Goal: Transaction & Acquisition: Subscribe to service/newsletter

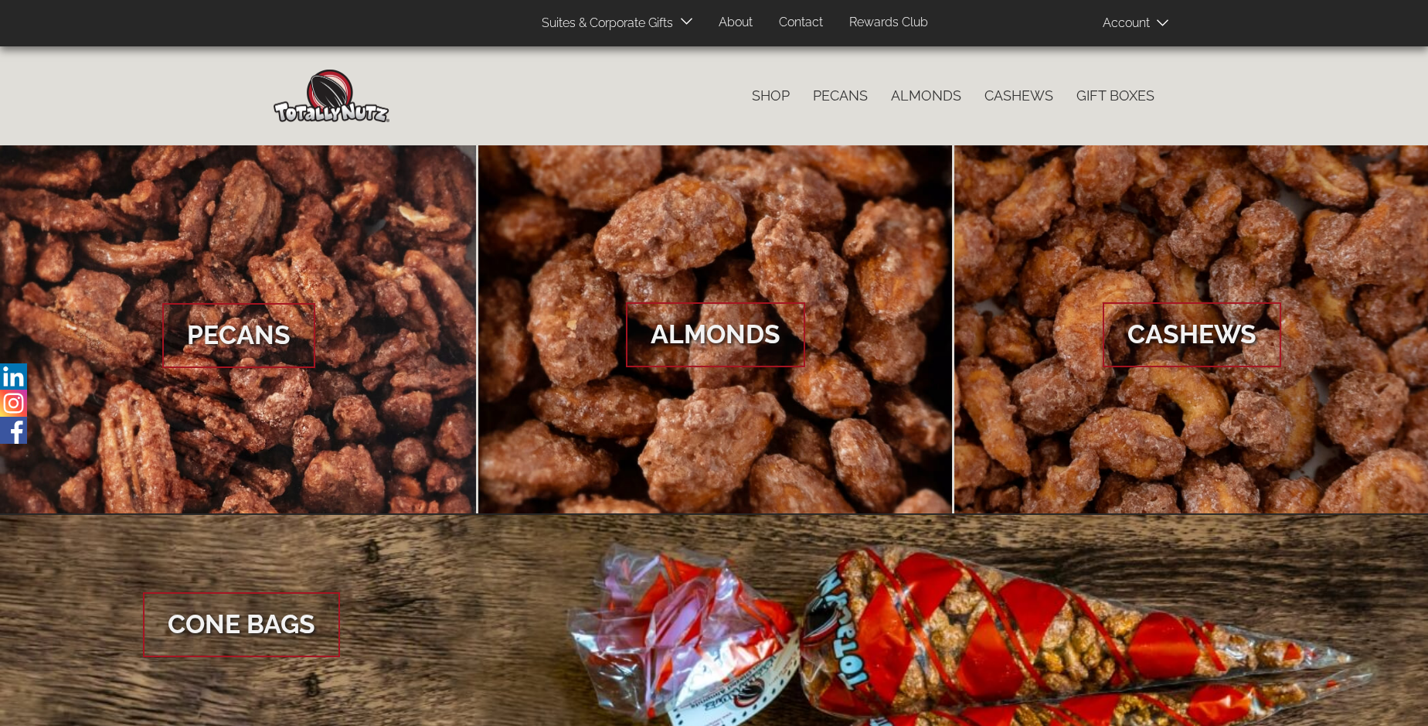
scroll to position [2310, 0]
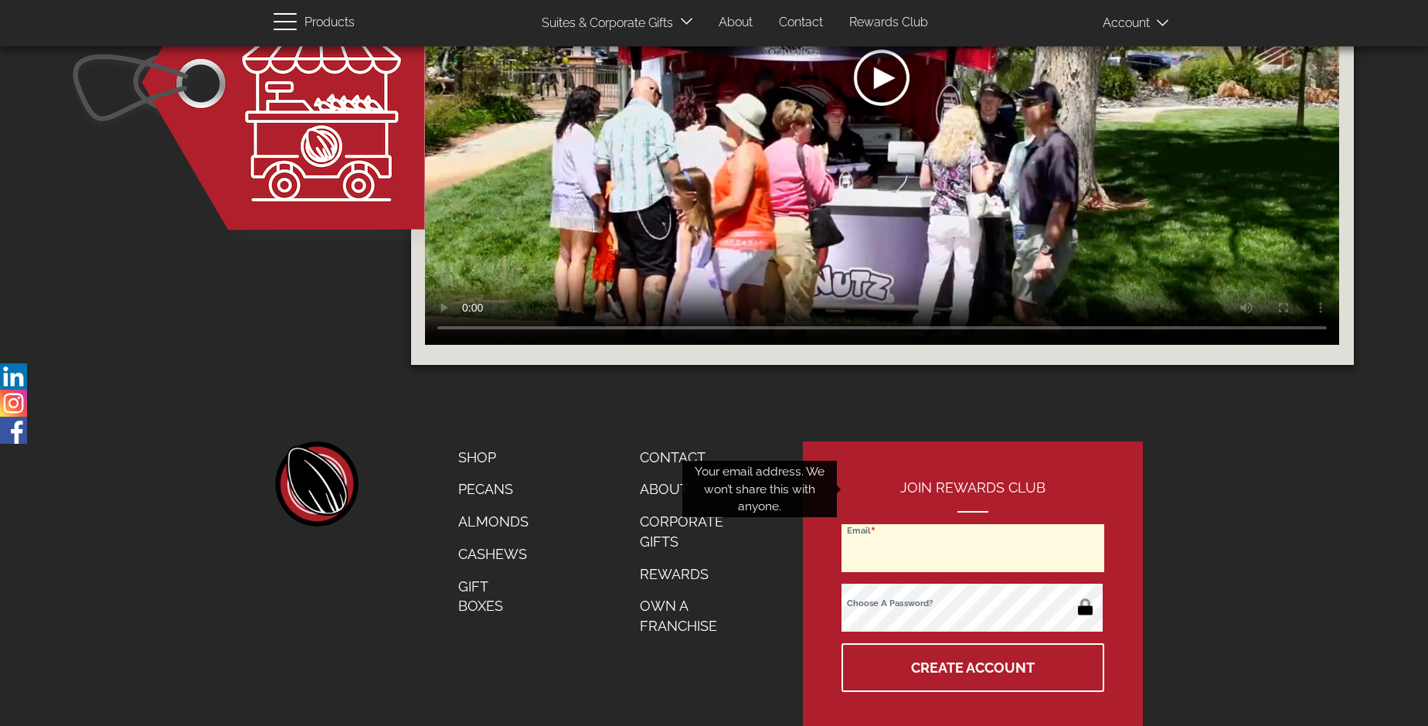
click at [974, 524] on input "Email" at bounding box center [973, 548] width 263 height 48
type input "[EMAIL_ADDRESS][DOMAIN_NAME]"
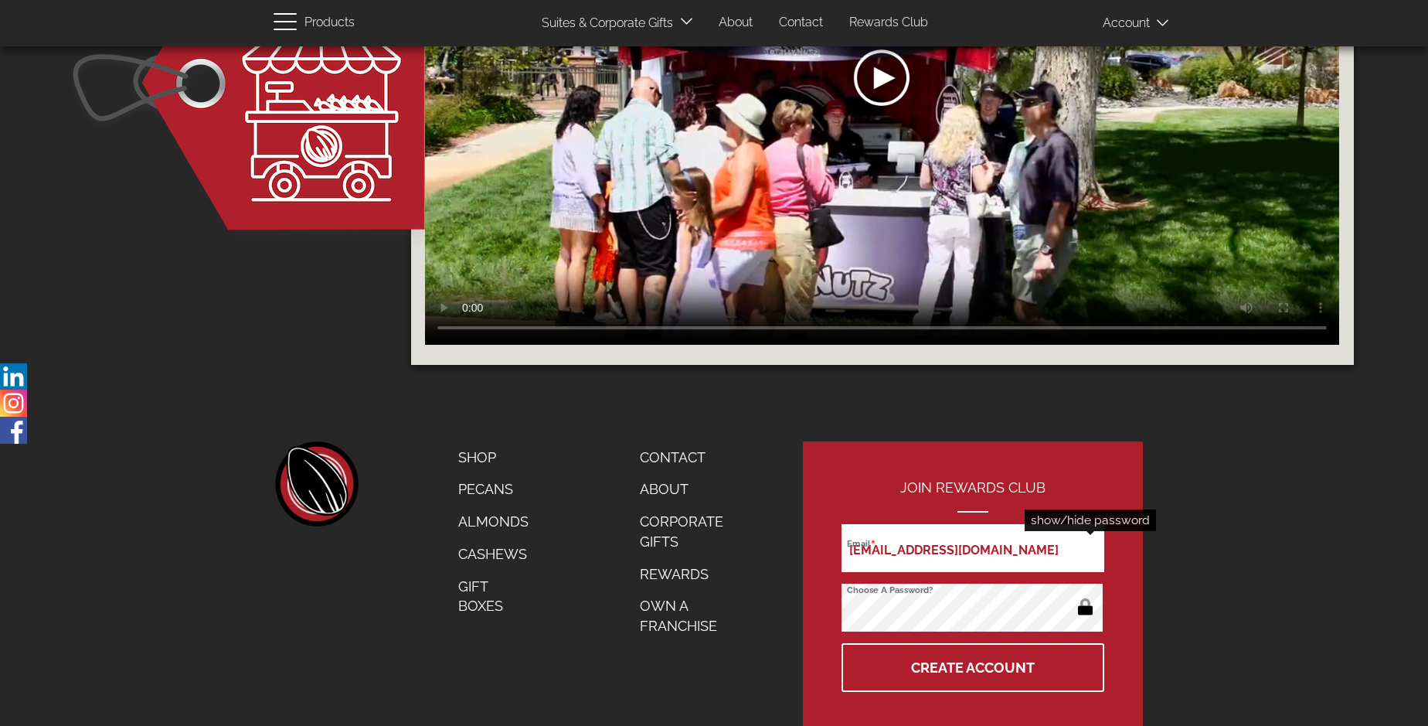
click at [1085, 596] on button "button" at bounding box center [1085, 608] width 30 height 25
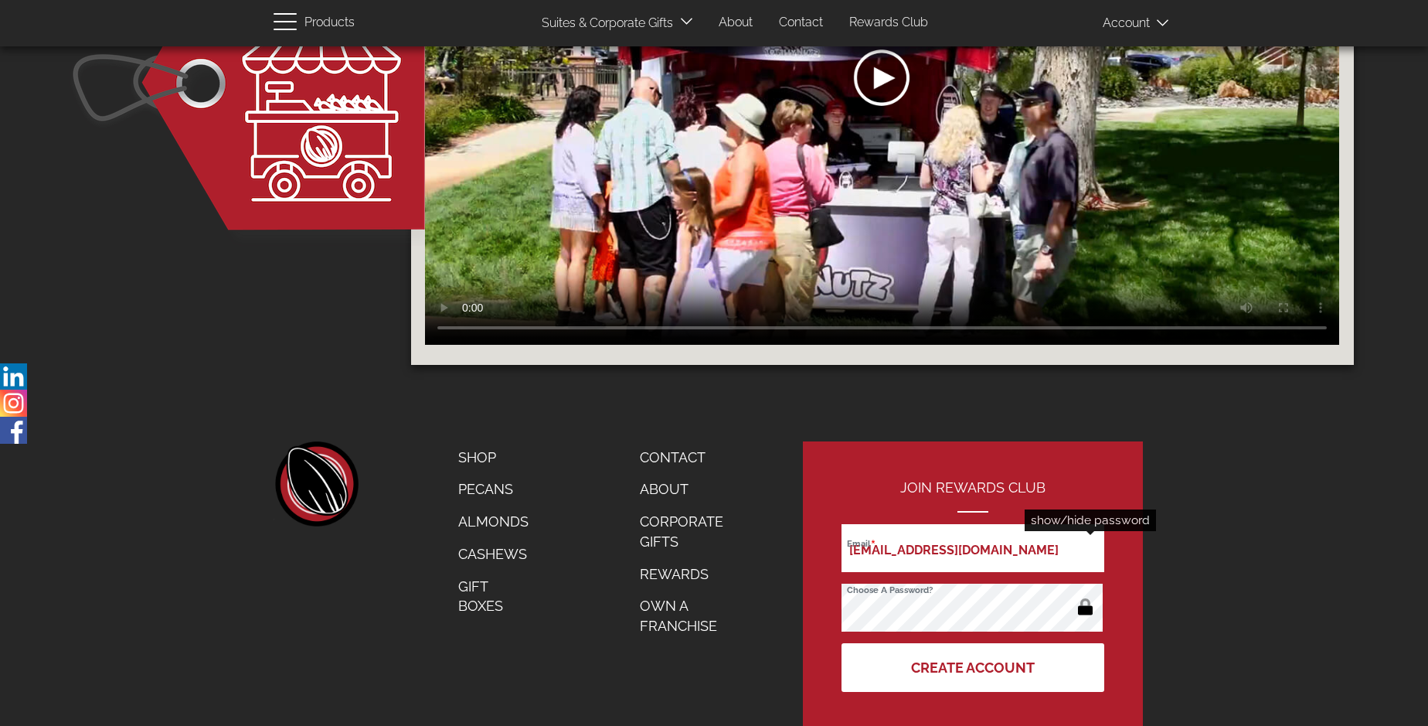
click at [974, 643] on button "Create Account" at bounding box center [973, 667] width 263 height 49
